Goal: Transaction & Acquisition: Purchase product/service

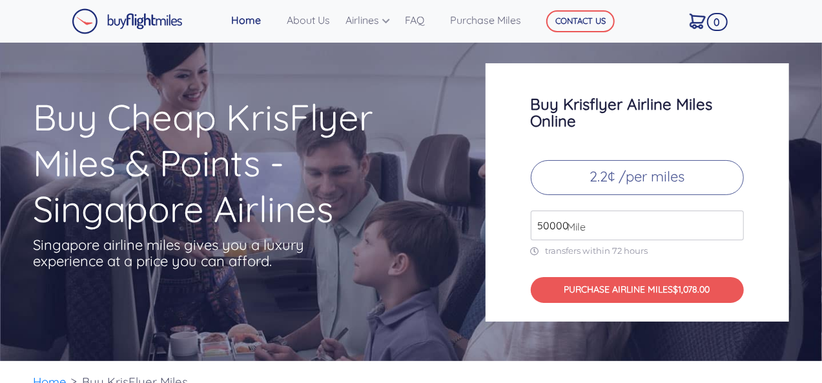
click at [732, 219] on input "50000" at bounding box center [637, 226] width 213 height 30
click at [732, 219] on input "51000" at bounding box center [637, 226] width 213 height 30
click at [732, 219] on input "52000" at bounding box center [637, 226] width 213 height 30
click at [732, 219] on input "53000" at bounding box center [637, 226] width 213 height 30
click at [732, 219] on input "54000" at bounding box center [637, 226] width 213 height 30
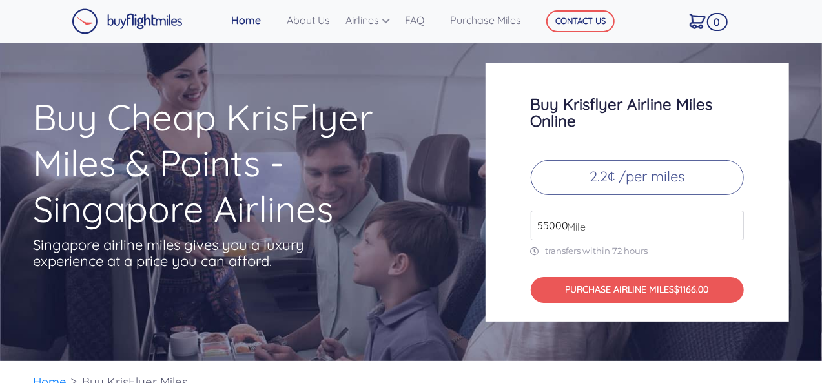
click at [732, 219] on input "55000" at bounding box center [637, 226] width 213 height 30
click at [732, 219] on input "56000" at bounding box center [637, 226] width 213 height 30
click at [732, 219] on input "57000" at bounding box center [637, 226] width 213 height 30
click at [732, 219] on input "58000" at bounding box center [637, 226] width 213 height 30
click at [732, 219] on input "59000" at bounding box center [637, 226] width 213 height 30
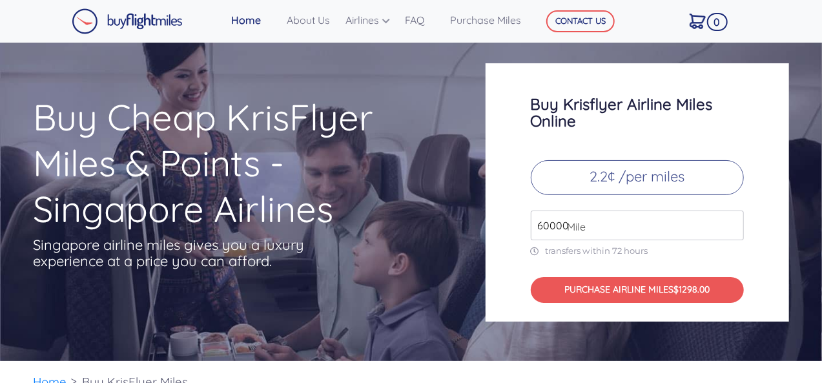
click at [732, 219] on input "60000" at bounding box center [637, 226] width 213 height 30
click at [732, 219] on input "61000" at bounding box center [637, 226] width 213 height 30
click at [732, 219] on input "62000" at bounding box center [637, 226] width 213 height 30
click at [732, 219] on input "63000" at bounding box center [637, 226] width 213 height 30
click at [732, 219] on input "64000" at bounding box center [637, 226] width 213 height 30
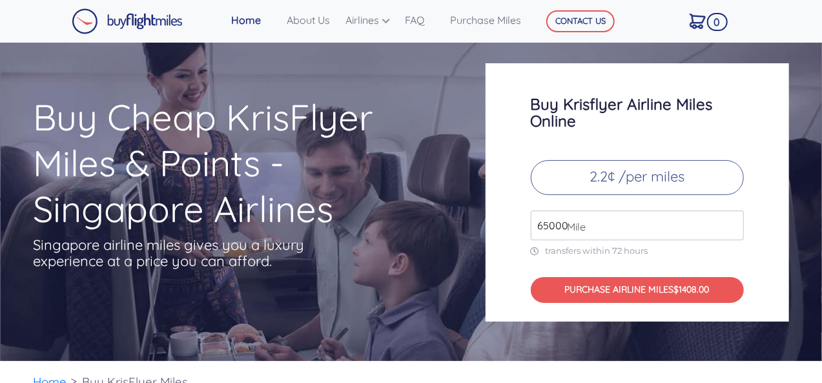
click at [732, 219] on input "65000" at bounding box center [637, 226] width 213 height 30
click at [732, 219] on input "66000" at bounding box center [637, 226] width 213 height 30
click at [732, 219] on input "67000" at bounding box center [637, 226] width 213 height 30
click at [732, 219] on input "68000" at bounding box center [637, 226] width 213 height 30
click at [732, 219] on input "69000" at bounding box center [637, 226] width 213 height 30
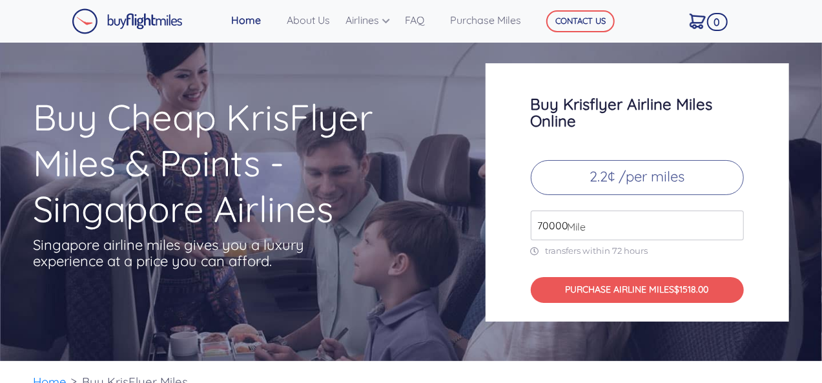
click at [732, 219] on input "70000" at bounding box center [637, 226] width 213 height 30
click at [732, 219] on input "71000" at bounding box center [637, 226] width 213 height 30
click at [732, 219] on input "72000" at bounding box center [637, 226] width 213 height 30
click at [732, 219] on input "73000" at bounding box center [637, 226] width 213 height 30
click at [732, 219] on input "74000" at bounding box center [637, 226] width 213 height 30
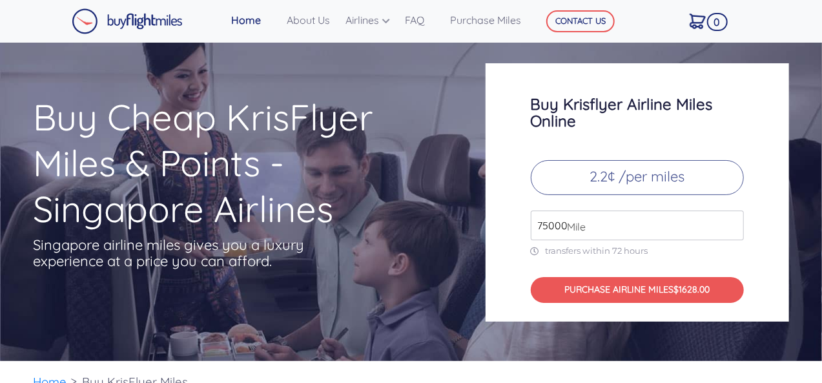
click at [732, 219] on input "75000" at bounding box center [637, 226] width 213 height 30
click at [732, 219] on input "76000" at bounding box center [637, 226] width 213 height 30
click at [732, 219] on input "77000" at bounding box center [637, 226] width 213 height 30
click at [731, 227] on input "76000" at bounding box center [637, 226] width 213 height 30
click at [731, 227] on input "75000" at bounding box center [637, 226] width 213 height 30
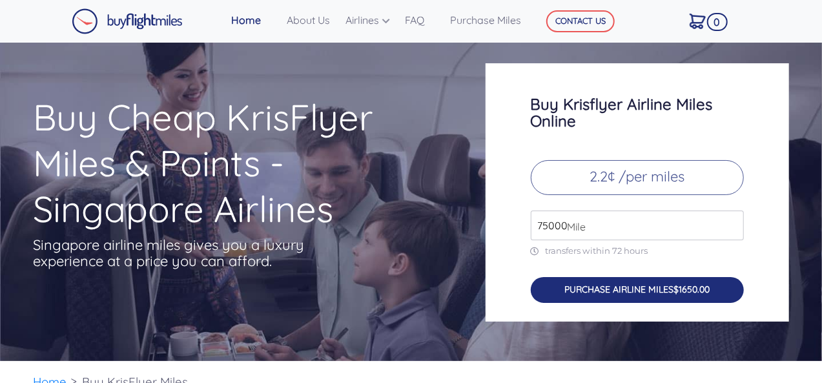
click at [678, 286] on button "PURCHASE AIRLINE MILES $1650.00" at bounding box center [637, 290] width 213 height 26
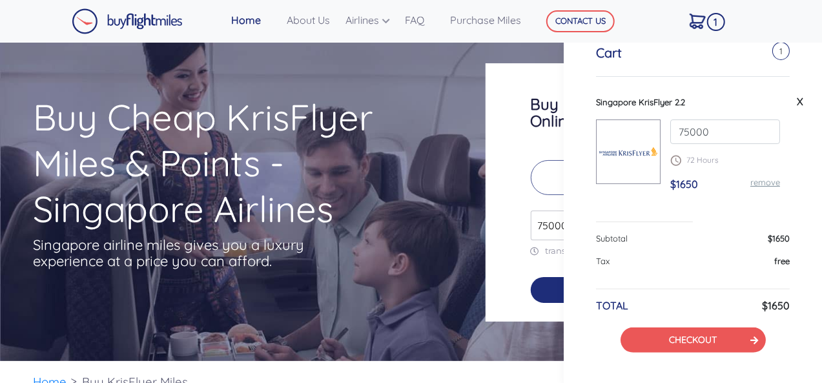
scroll to position [36, 0]
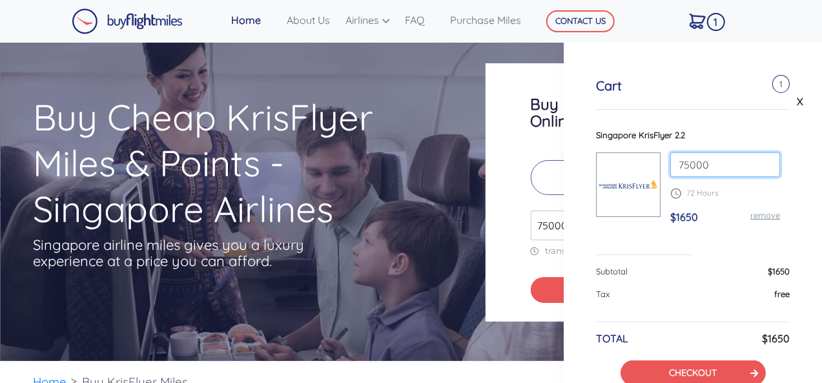
click at [702, 162] on input "75000" at bounding box center [726, 164] width 110 height 25
click at [763, 167] on input "75000" at bounding box center [726, 164] width 110 height 25
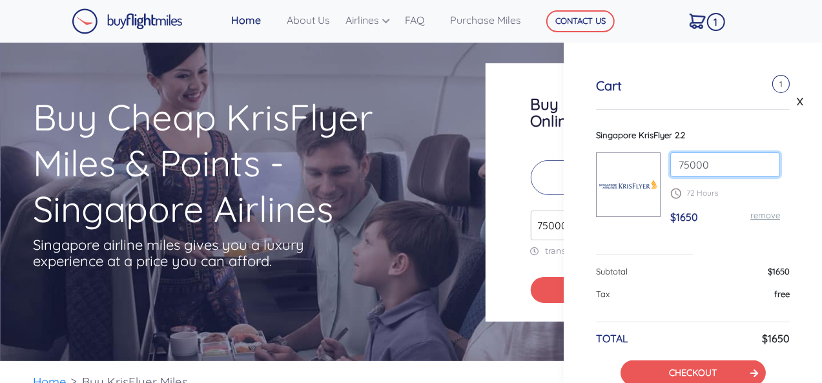
click at [763, 167] on input "75000" at bounding box center [726, 164] width 110 height 25
click at [794, 96] on link "X" at bounding box center [800, 101] width 13 height 19
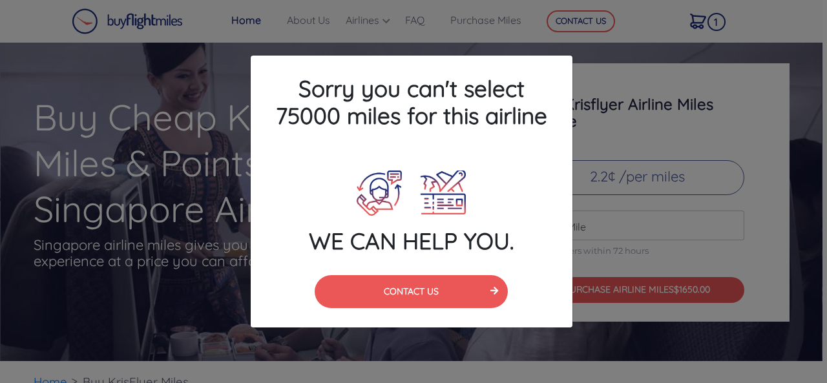
click at [629, 244] on div "Sorry you can't select 75000 miles for this airline WE CAN HELP YOU. CONTACT US" at bounding box center [413, 191] width 827 height 383
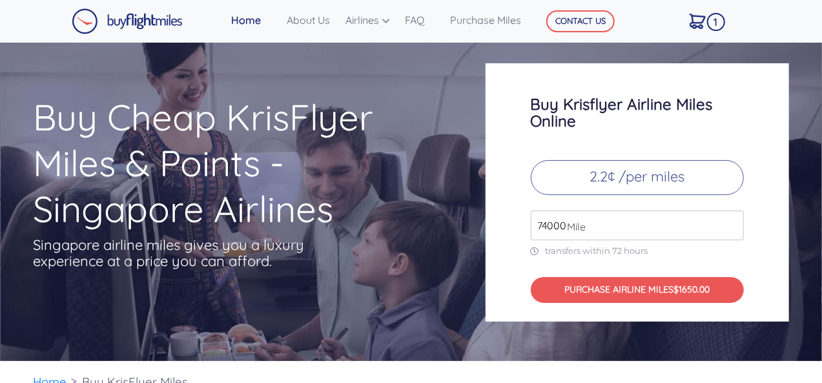
click at [733, 228] on input "74000" at bounding box center [637, 226] width 213 height 30
click at [733, 228] on input "73000" at bounding box center [637, 226] width 213 height 30
click at [733, 228] on input "72000" at bounding box center [637, 226] width 213 height 30
click at [733, 228] on input "71000" at bounding box center [637, 226] width 213 height 30
click at [733, 228] on input "70000" at bounding box center [637, 226] width 213 height 30
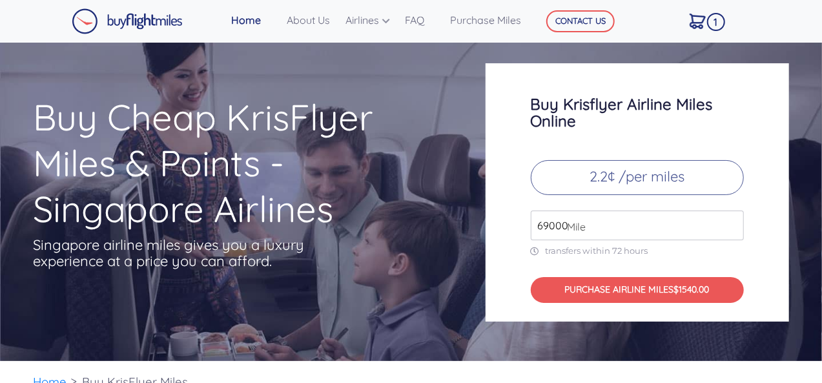
click at [733, 228] on input "69000" at bounding box center [637, 226] width 213 height 30
click at [733, 228] on input "68000" at bounding box center [637, 226] width 213 height 30
click at [733, 228] on input "67000" at bounding box center [637, 226] width 213 height 30
click at [733, 228] on input "66000" at bounding box center [637, 226] width 213 height 30
click at [733, 228] on input "65000" at bounding box center [637, 226] width 213 height 30
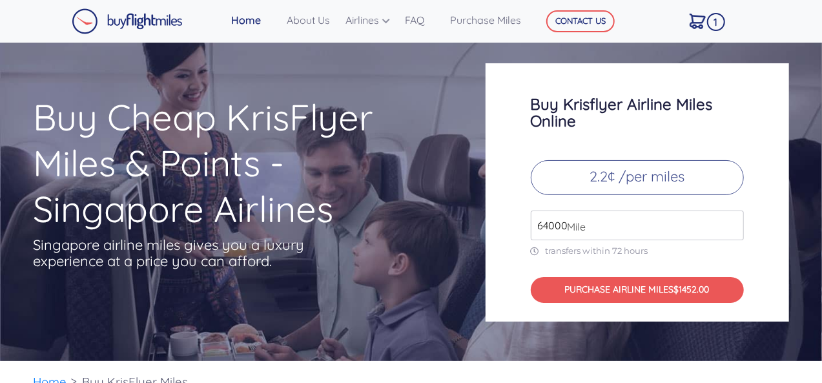
click at [733, 228] on input "64000" at bounding box center [637, 226] width 213 height 30
click at [733, 228] on input "63000" at bounding box center [637, 226] width 213 height 30
click at [733, 228] on input "62000" at bounding box center [637, 226] width 213 height 30
click at [733, 228] on input "61000" at bounding box center [637, 226] width 213 height 30
click at [733, 228] on input "60000" at bounding box center [637, 226] width 213 height 30
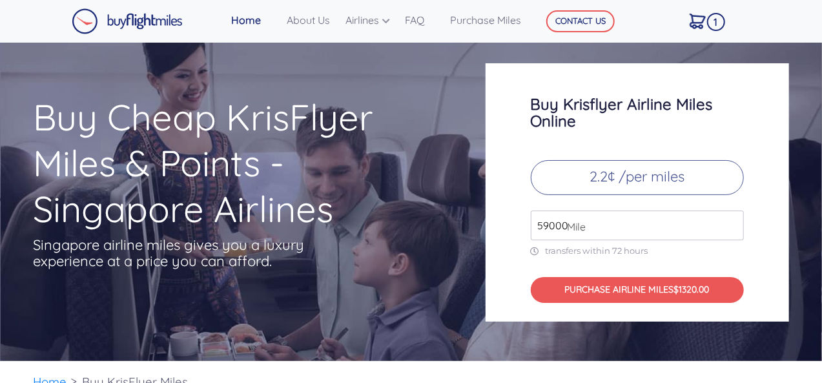
click at [733, 228] on input "59000" at bounding box center [637, 226] width 213 height 30
click at [733, 228] on input "58000" at bounding box center [637, 226] width 213 height 30
click at [733, 228] on input "57000" at bounding box center [637, 226] width 213 height 30
click at [733, 228] on input "56000" at bounding box center [637, 226] width 213 height 30
click at [733, 228] on input "55000" at bounding box center [637, 226] width 213 height 30
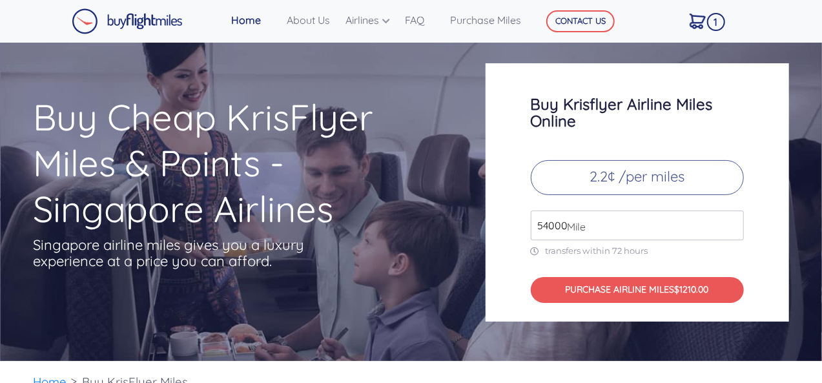
click at [733, 228] on input "54000" at bounding box center [637, 226] width 213 height 30
click at [733, 228] on input "53000" at bounding box center [637, 226] width 213 height 30
click at [733, 228] on input "52000" at bounding box center [637, 226] width 213 height 30
click at [733, 228] on input "51000" at bounding box center [637, 226] width 213 height 30
type input "50000"
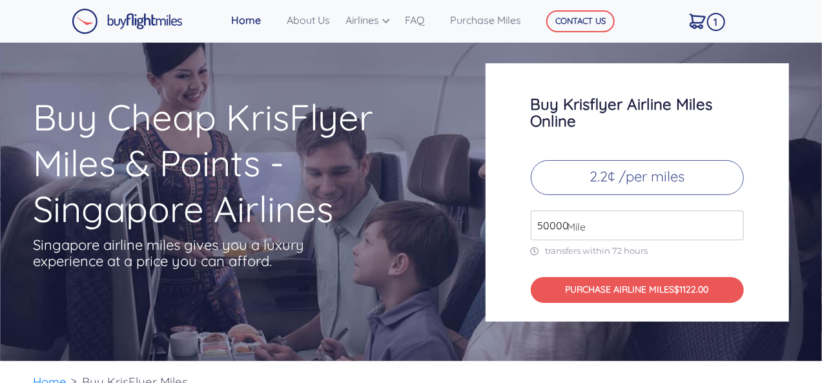
click at [733, 228] on input "50000" at bounding box center [637, 226] width 213 height 30
